Goal: Task Accomplishment & Management: Manage account settings

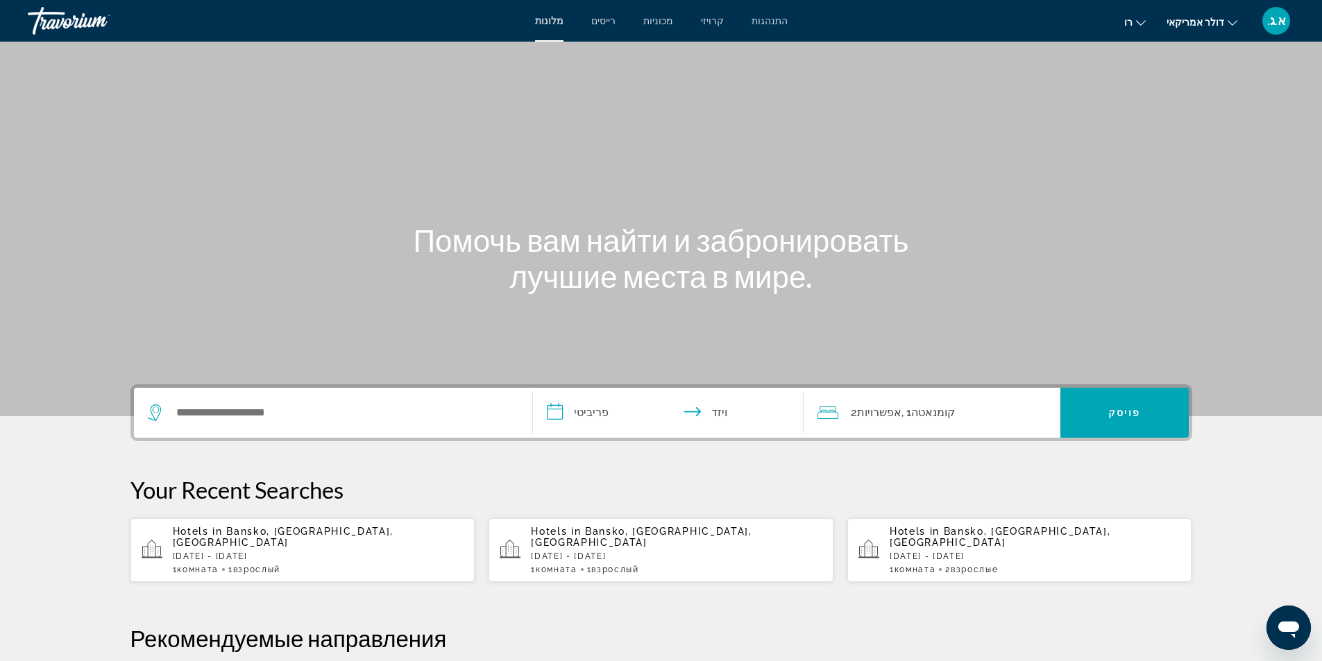
click at [371, 101] on div "תוכן עיקרי" at bounding box center [661, 208] width 1322 height 416
click at [1279, 27] on span "AG" at bounding box center [1276, 21] width 17 height 14
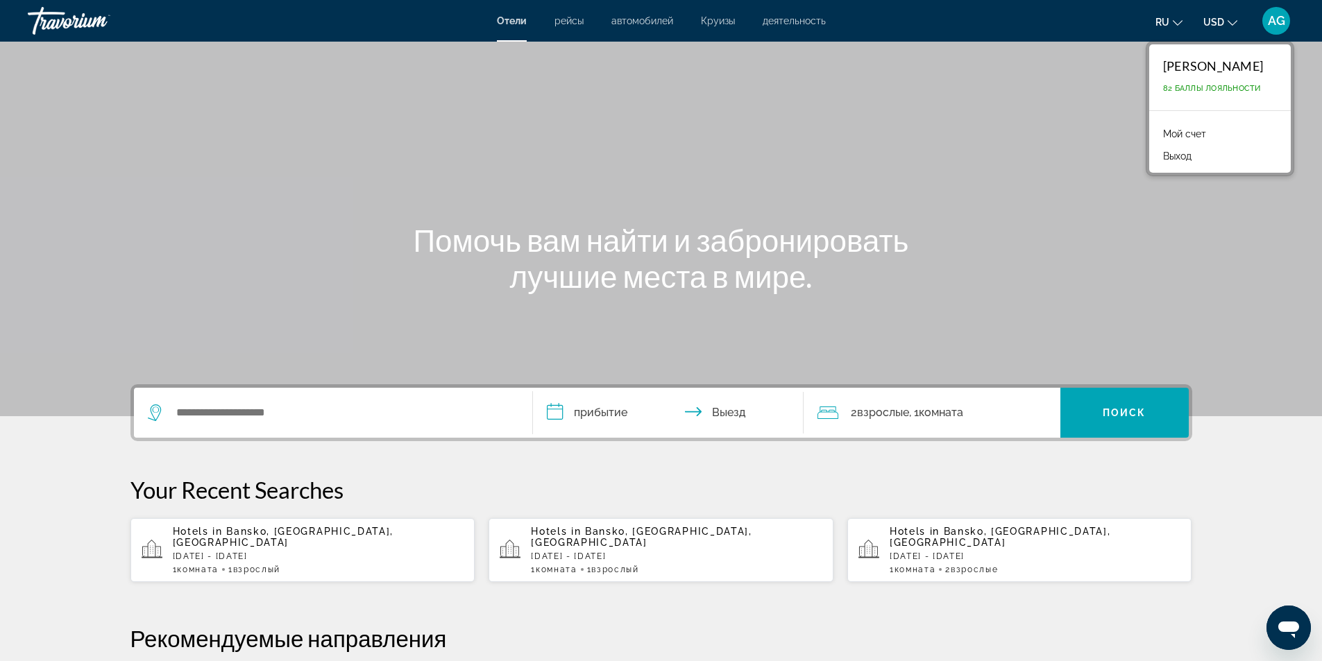
click at [995, 147] on div "Main content" at bounding box center [661, 208] width 1322 height 416
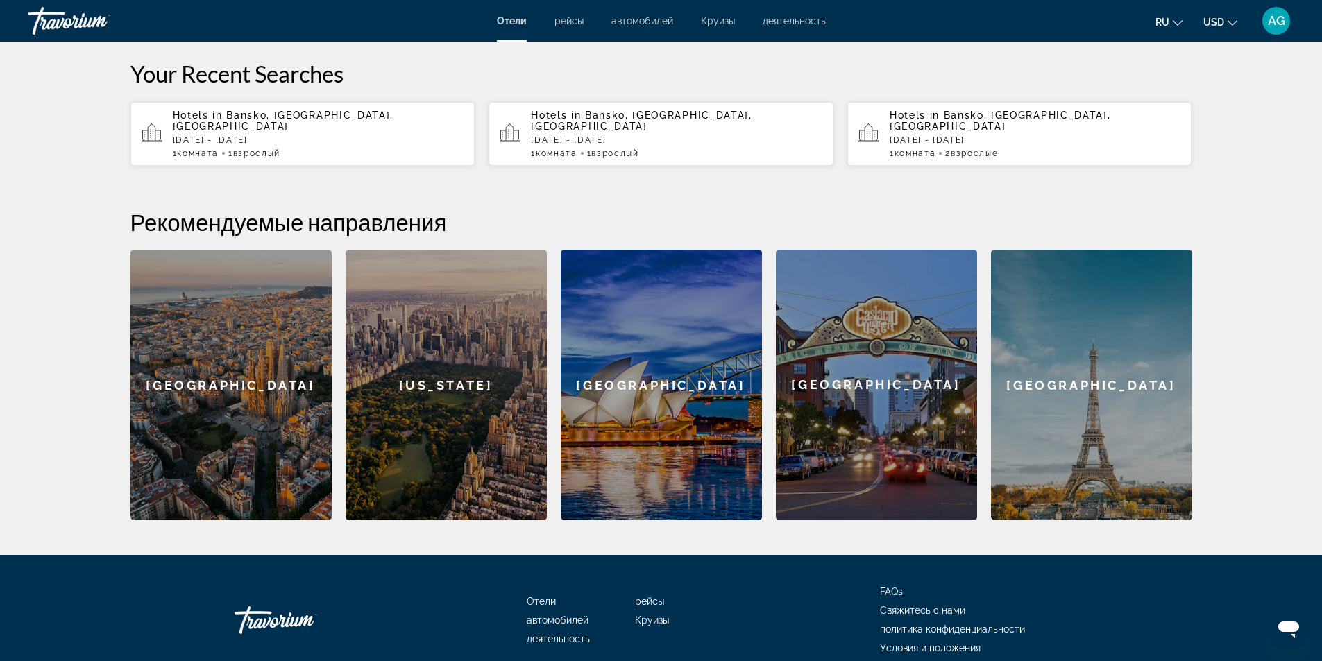
scroll to position [69, 0]
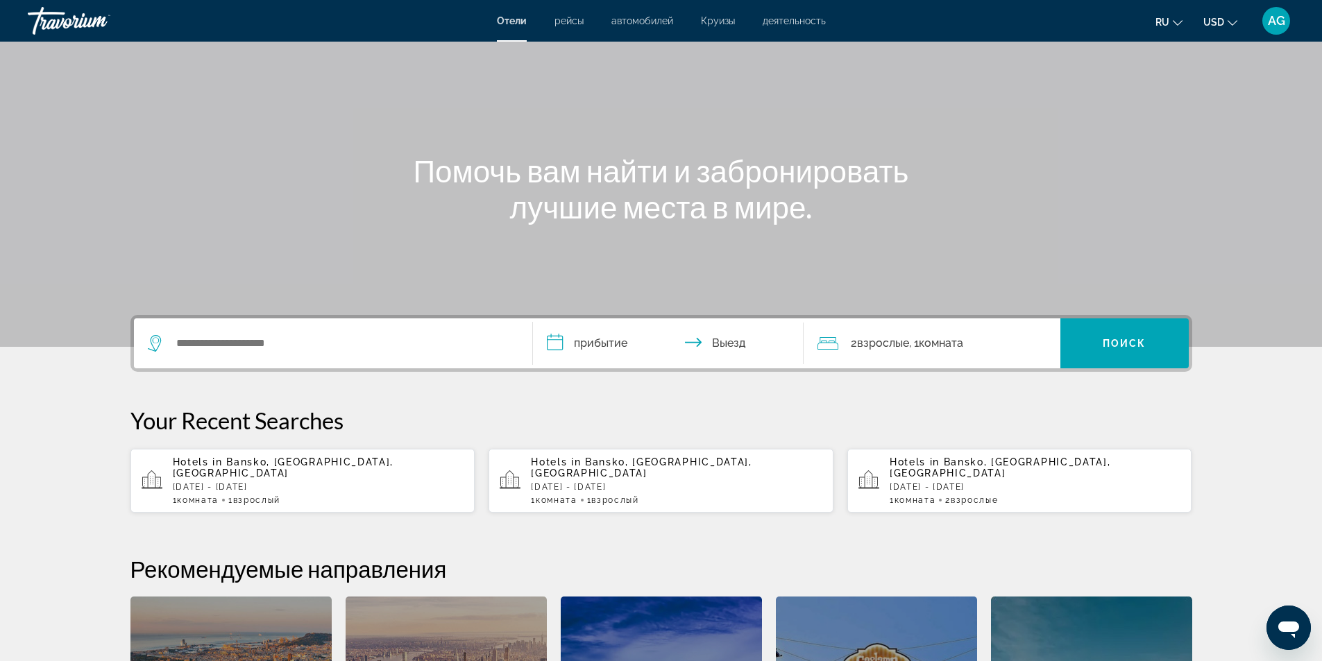
click at [1178, 26] on button "ru English Español Français Italiano Português русский" at bounding box center [1168, 22] width 27 height 20
click at [1150, 54] on button "English" at bounding box center [1141, 55] width 62 height 18
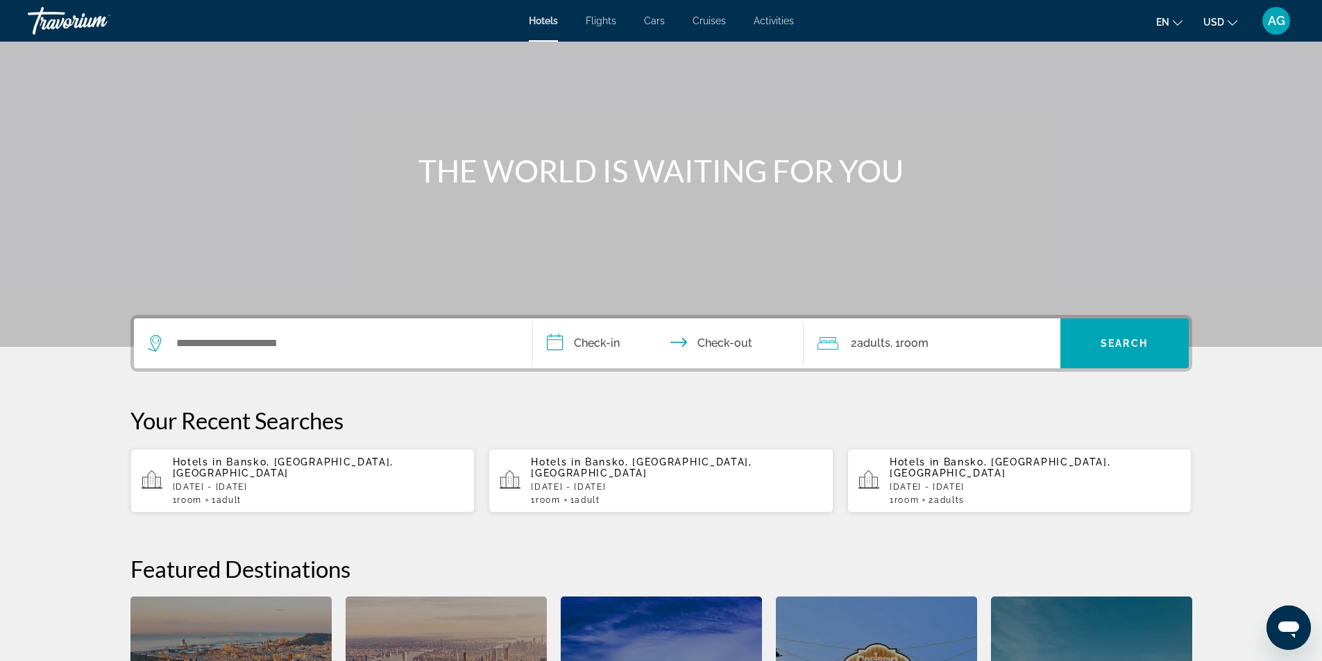
click at [1279, 28] on div "AG" at bounding box center [1276, 21] width 28 height 28
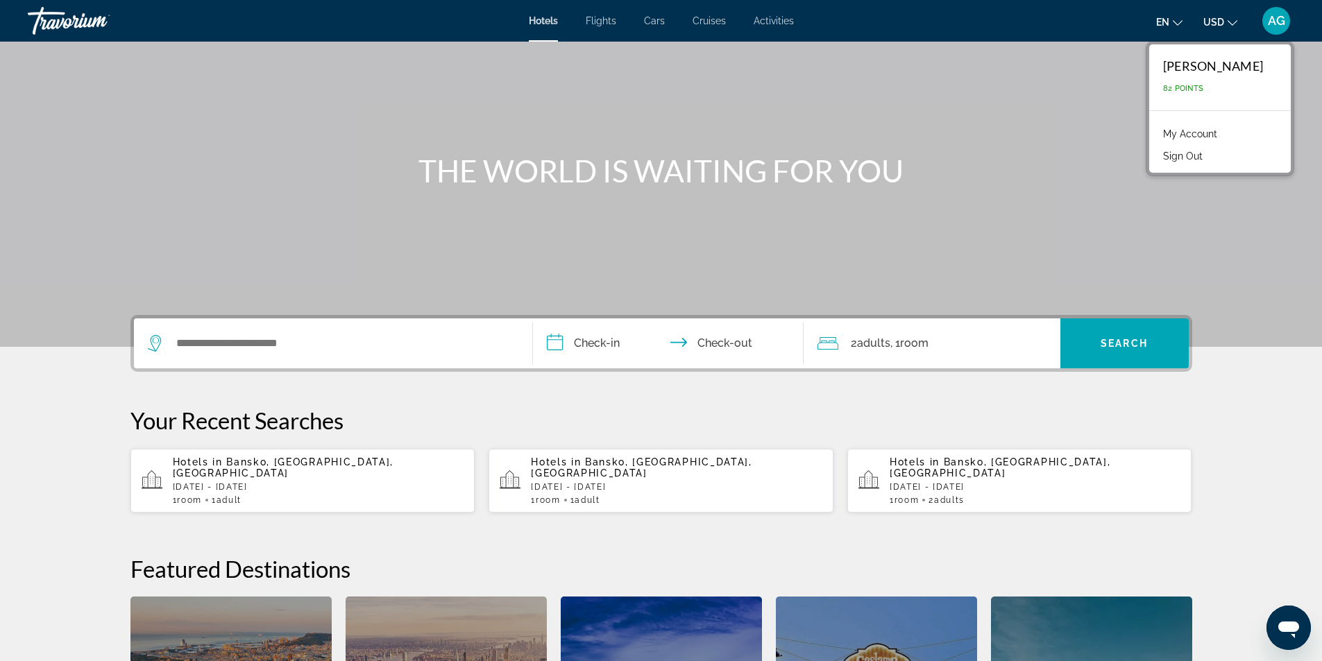
click at [1195, 134] on link "My Account" at bounding box center [1190, 134] width 68 height 18
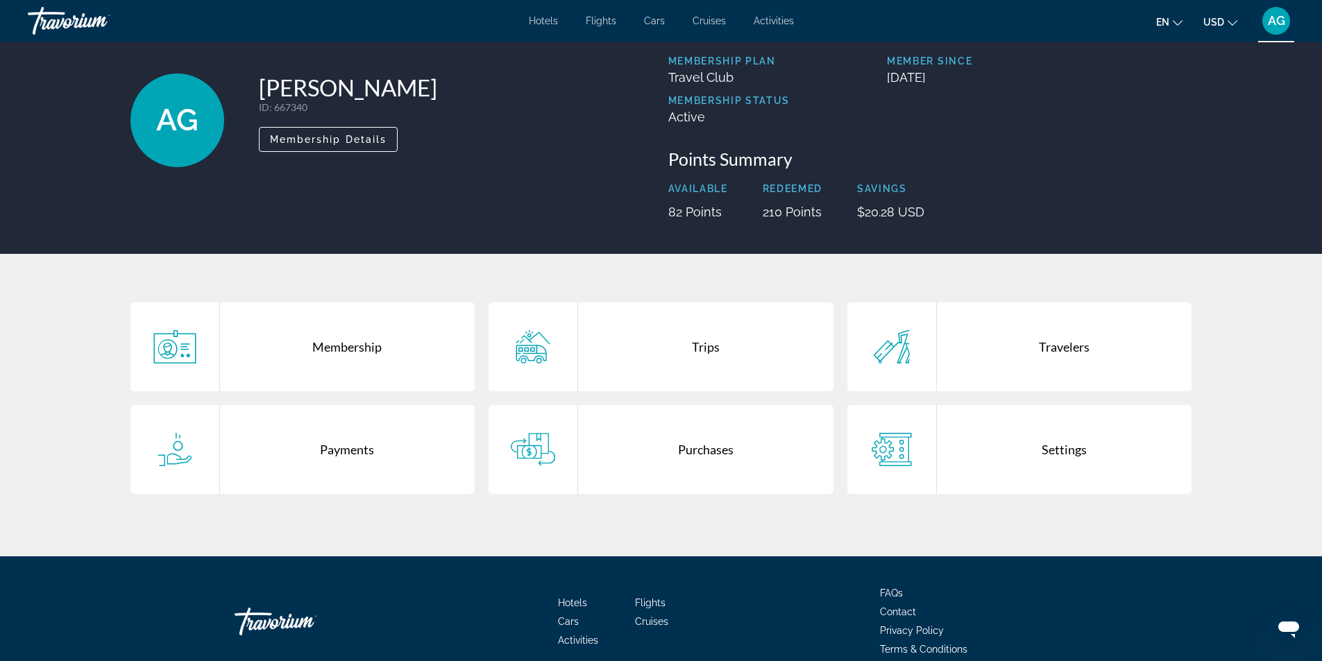
scroll to position [121, 0]
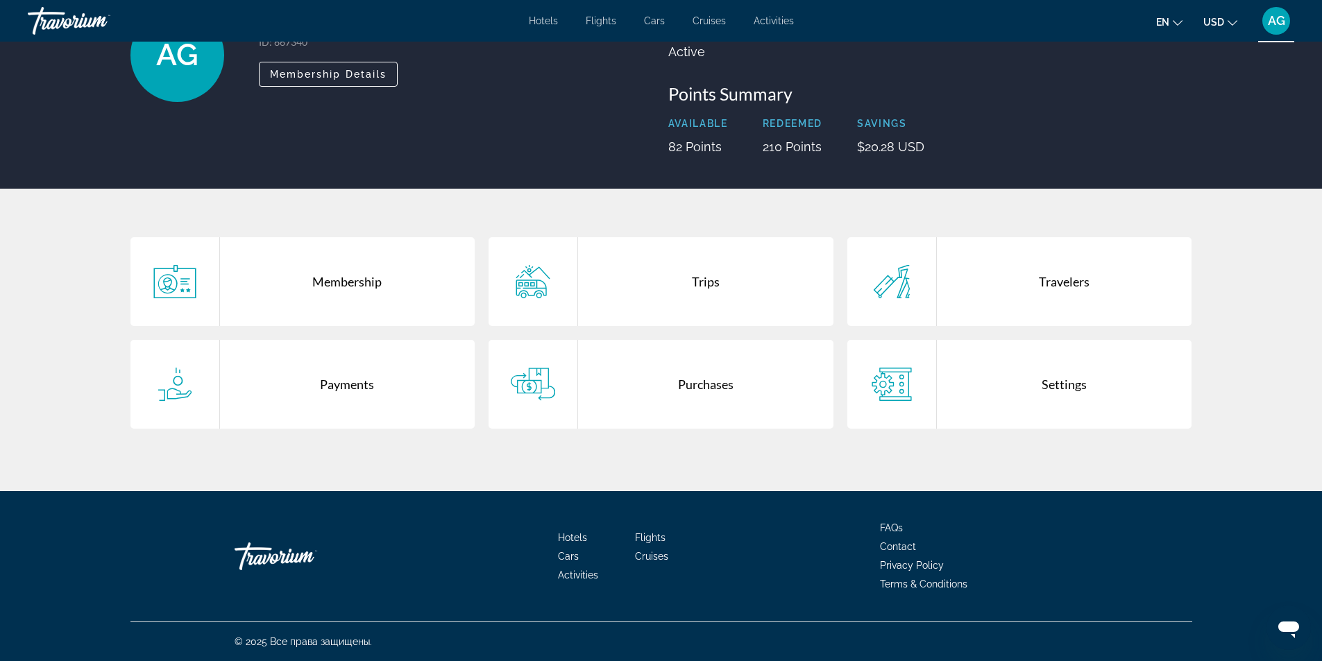
click at [547, 391] on icon "Main content" at bounding box center [533, 384] width 44 height 33
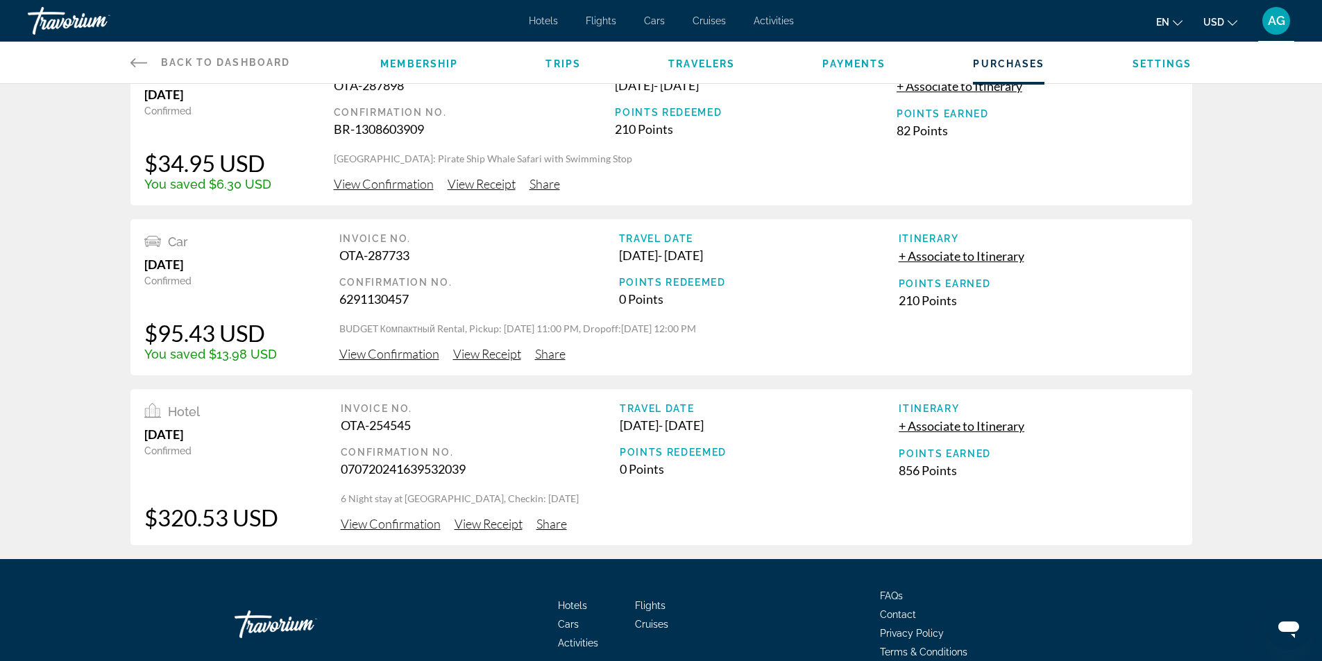
scroll to position [69, 0]
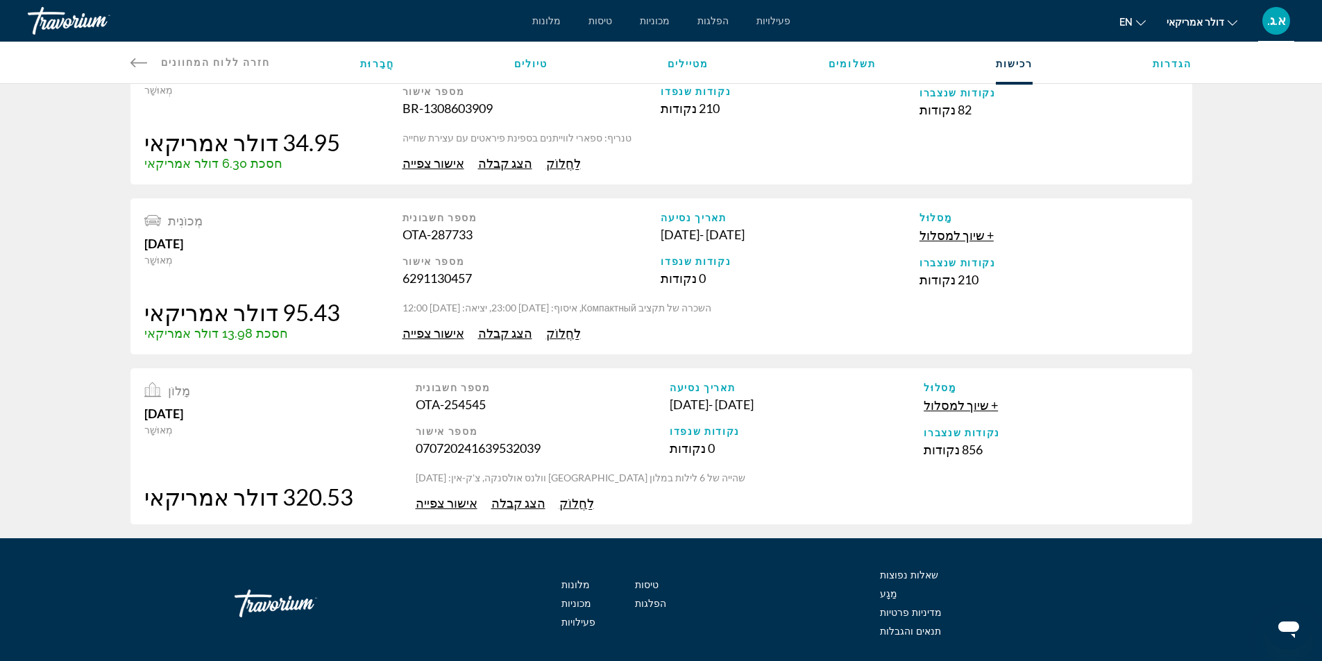
click at [80, 178] on div "פְּעִילוּת 29 באוגוסט, 2025 מְאוּשָׁר 34.95 דולר אמריקאי חסכת 6.30 דולר אמריקאי…" at bounding box center [661, 270] width 1322 height 510
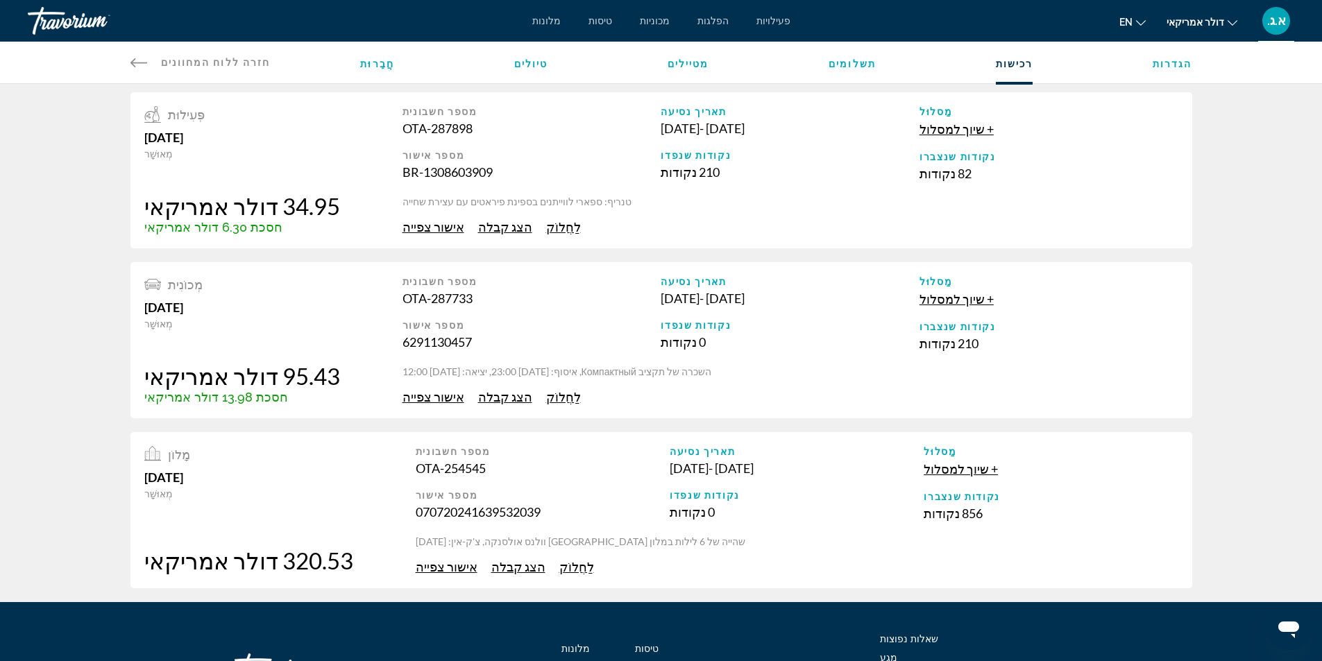
scroll to position [0, 0]
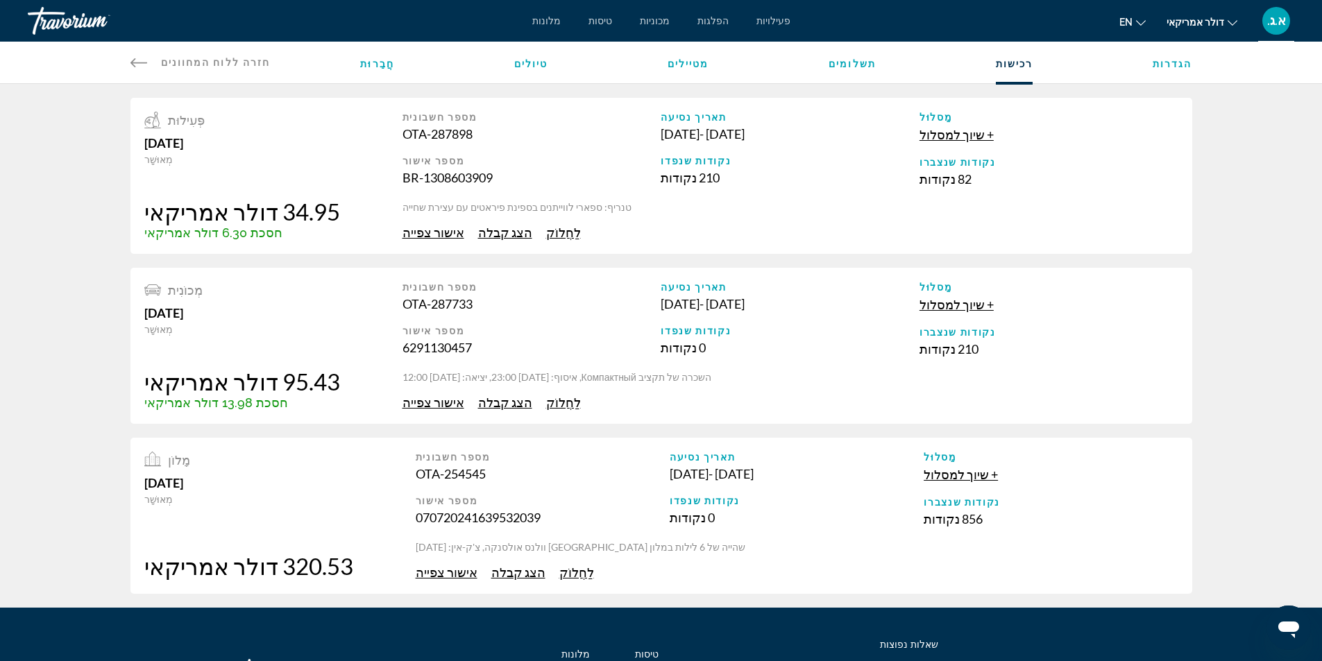
click at [497, 407] on font "הצג קבלה" at bounding box center [505, 402] width 54 height 15
click at [404, 402] on font "אישור צפייה" at bounding box center [433, 402] width 62 height 15
click at [1188, 37] on div "שְׁגִיאָה מזהה רכישה לא חוקי." at bounding box center [1235, 33] width 156 height 51
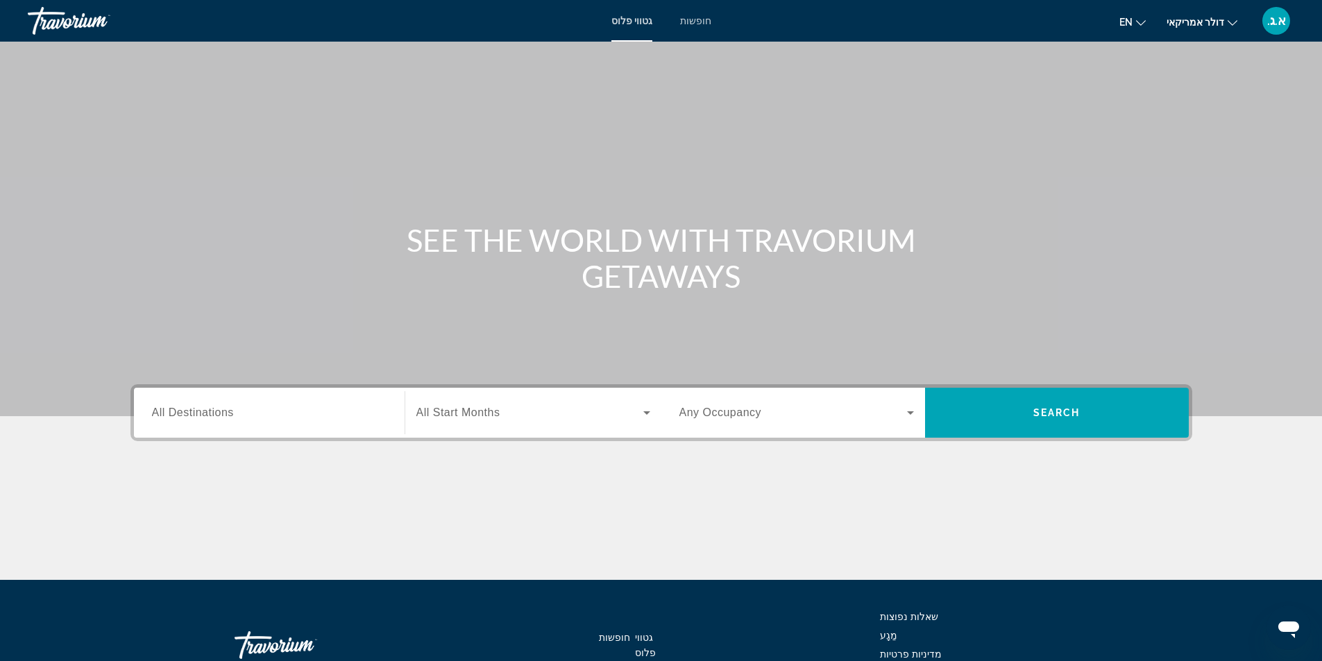
click at [1279, 11] on div "א.ג." at bounding box center [1276, 21] width 28 height 28
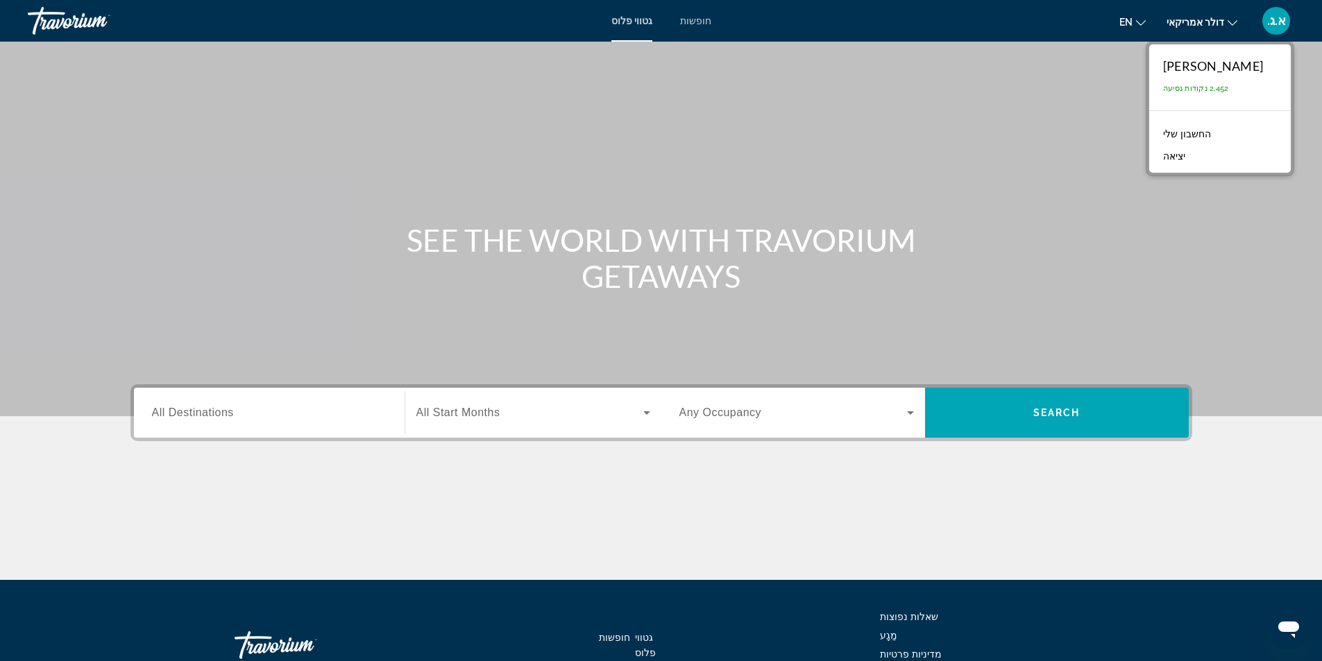
click at [1211, 132] on font "החשבון שלי" at bounding box center [1187, 133] width 48 height 11
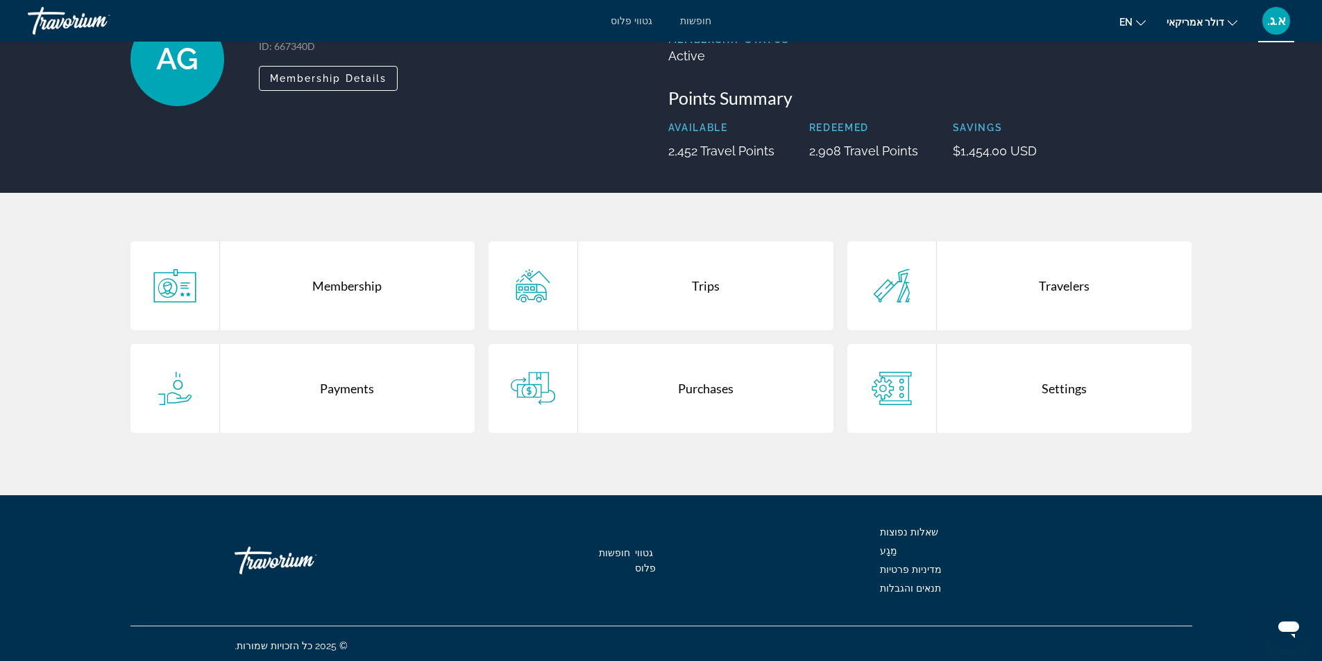
scroll to position [121, 0]
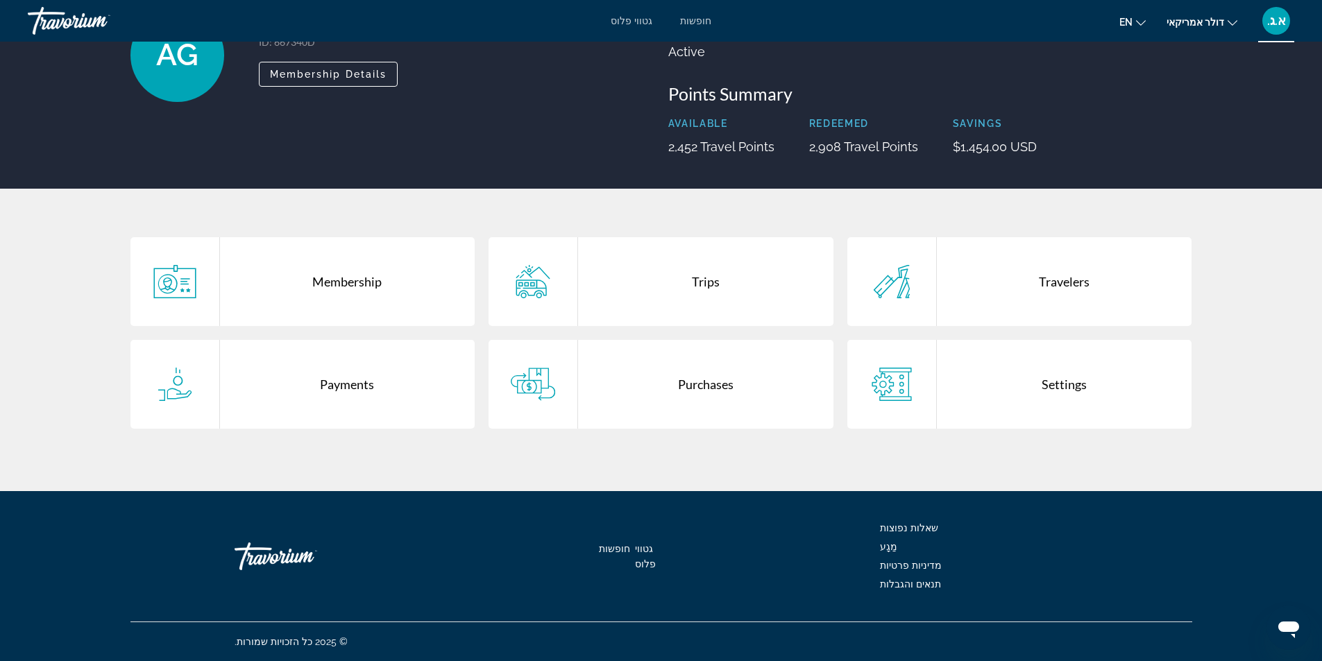
click at [541, 380] on icon "תוכן עיקרי" at bounding box center [533, 384] width 44 height 33
